Goal: Transaction & Acquisition: Purchase product/service

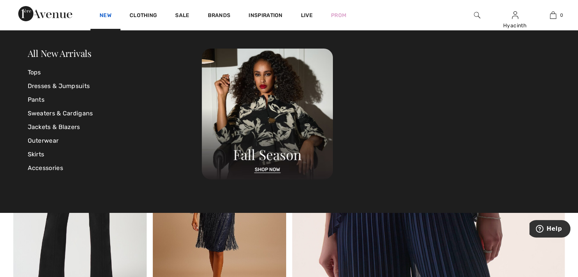
click at [108, 15] on link "New" at bounding box center [106, 16] width 12 height 8
click at [103, 15] on link "New" at bounding box center [106, 16] width 12 height 8
click at [65, 54] on link "All New Arrivals" at bounding box center [60, 53] width 64 height 12
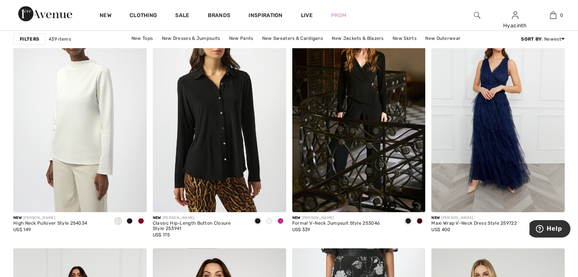
scroll to position [562, 0]
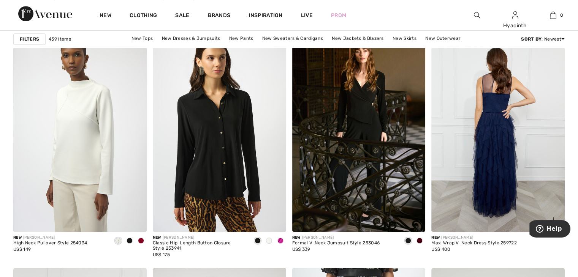
click at [502, 133] on img at bounding box center [497, 132] width 133 height 200
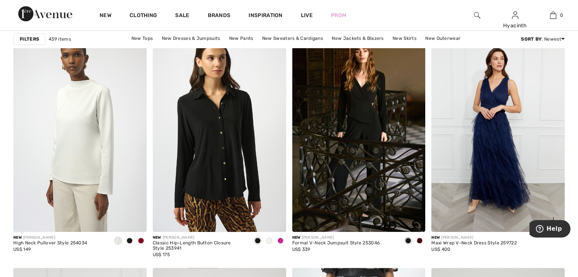
click at [556, 217] on span at bounding box center [553, 220] width 15 height 15
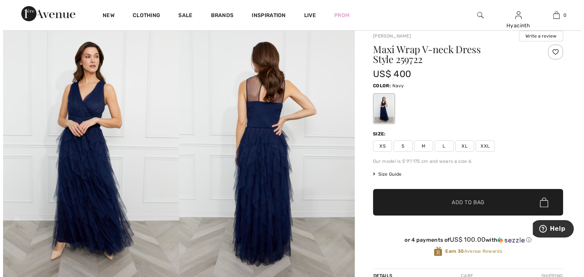
scroll to position [30, 0]
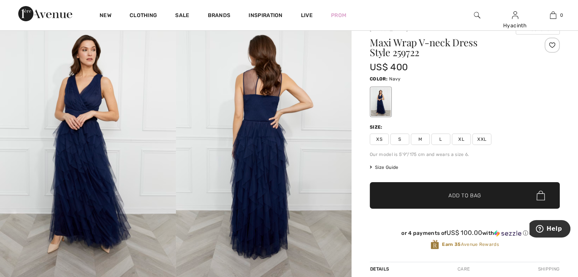
click at [86, 163] on img at bounding box center [88, 147] width 176 height 264
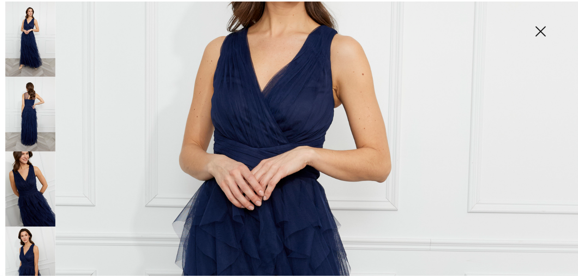
scroll to position [157, 0]
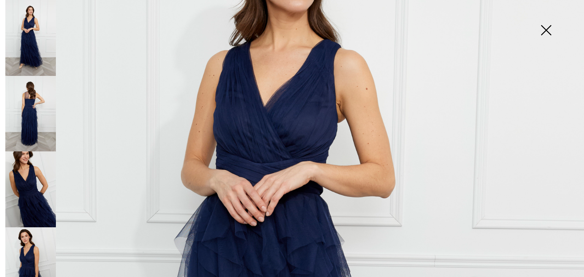
click at [27, 94] on img at bounding box center [30, 114] width 51 height 76
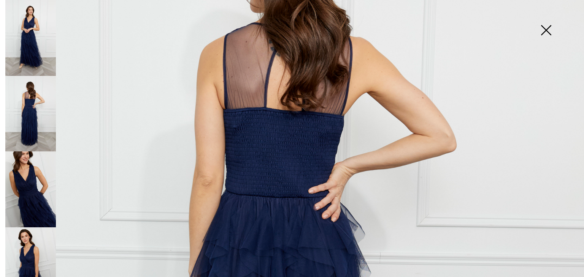
click at [546, 32] on img at bounding box center [546, 30] width 38 height 39
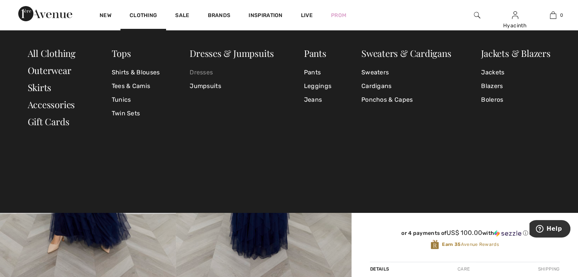
click at [202, 75] on link "Dresses" at bounding box center [232, 73] width 84 height 14
click at [202, 73] on link "Dresses" at bounding box center [232, 73] width 84 height 14
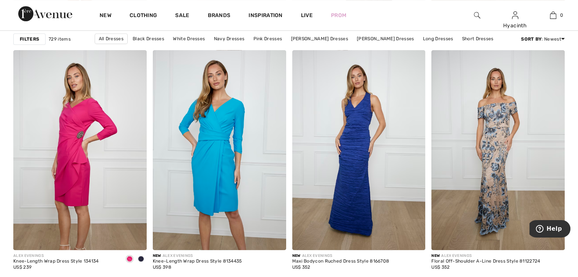
scroll to position [3458, 0]
